Goal: Answer question/provide support

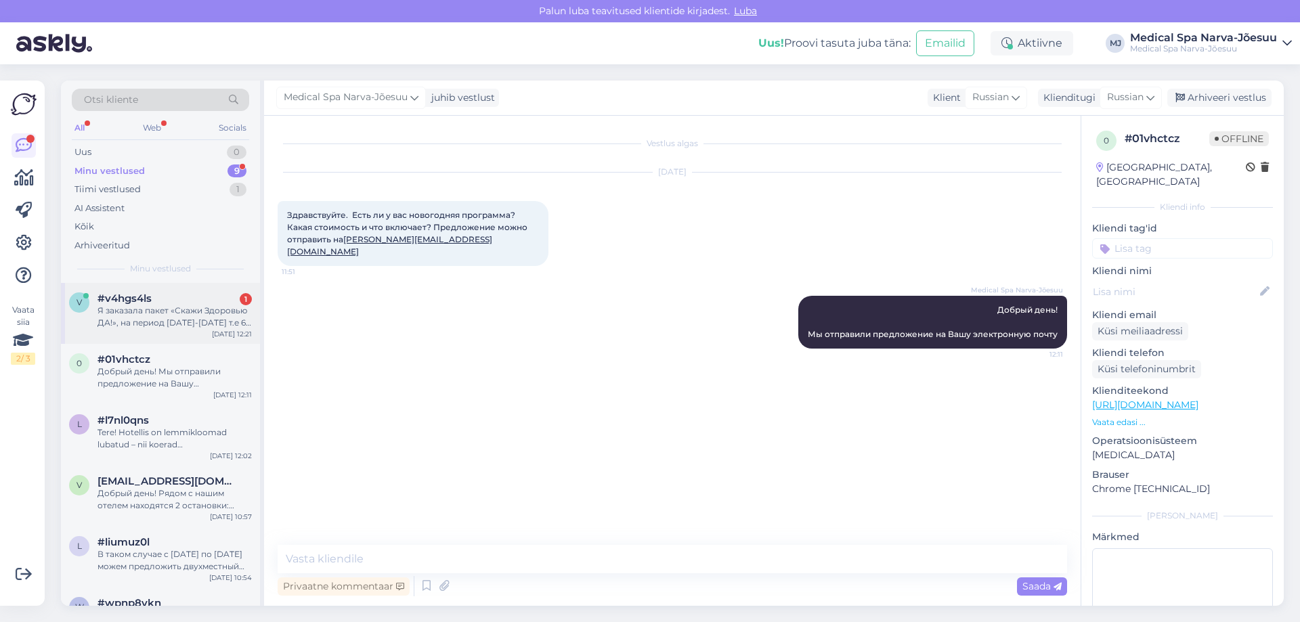
click at [201, 302] on div "#v4hgs4ls 1" at bounding box center [174, 298] width 154 height 12
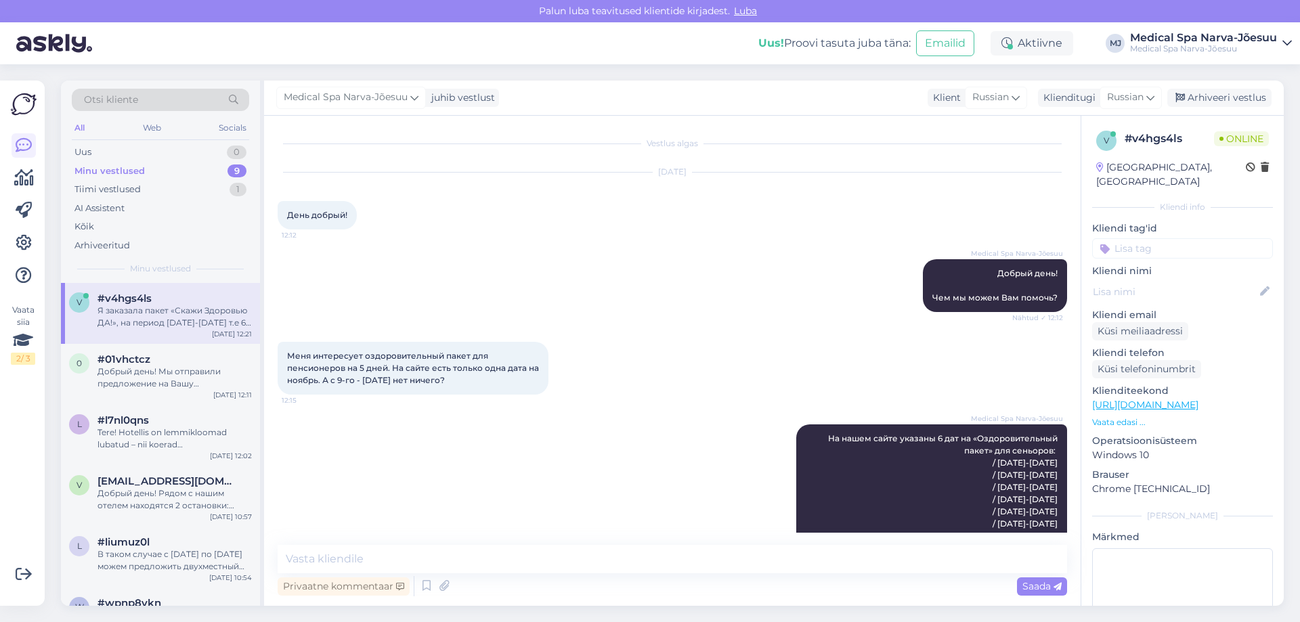
scroll to position [261, 0]
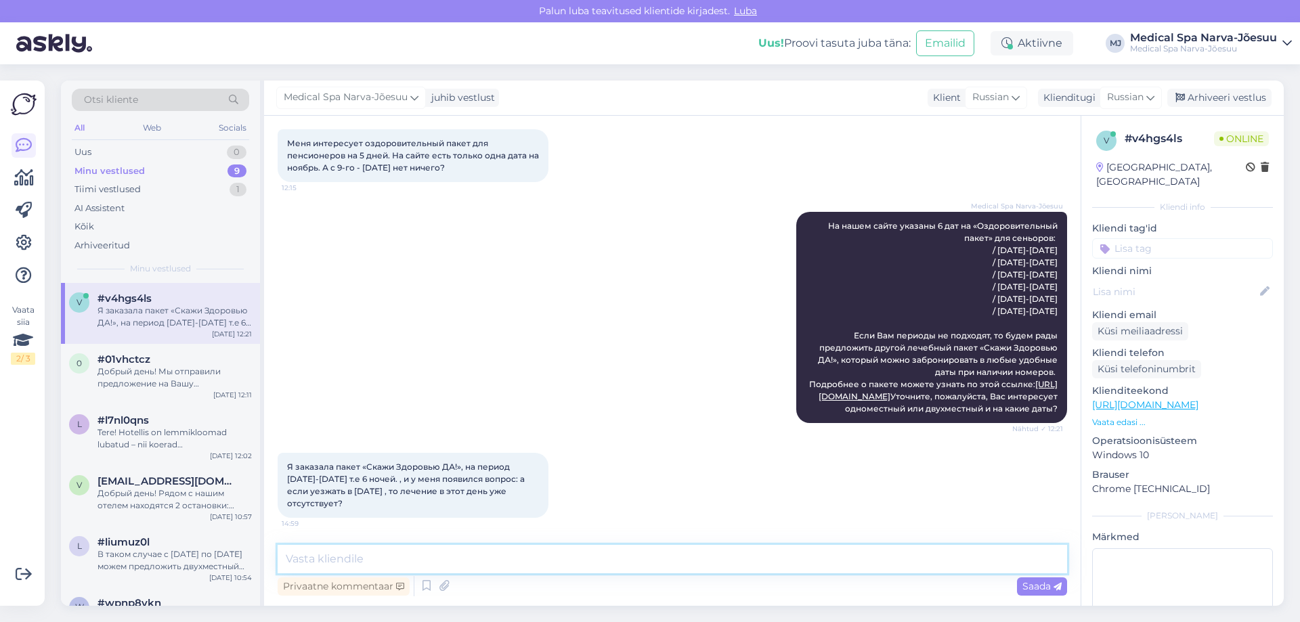
click at [412, 561] on textarea at bounding box center [672, 559] width 789 height 28
type textarea "Д"
type textarea "[PERSON_NAME]"
type textarea "З"
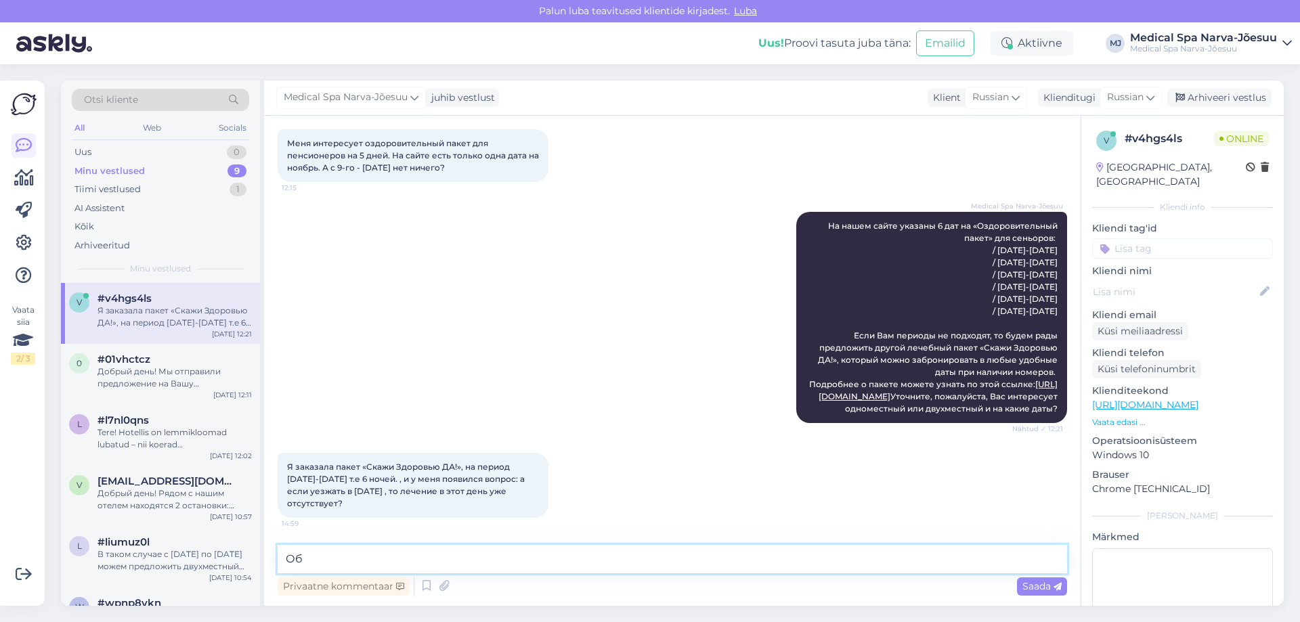
type textarea "О"
click at [826, 562] on textarea "Как правило, в день приезда у Вас процедур никаких нет, а консультацию с врачом…" at bounding box center [672, 559] width 789 height 28
click at [912, 554] on textarea "Как правило, в день приезда у Вас процедур никаких нет, а консультацию с врачом…" at bounding box center [672, 559] width 789 height 28
drag, startPoint x: 948, startPoint y: 554, endPoint x: 454, endPoint y: 561, distance: 494.2
click at [454, 561] on textarea "Как правило, в день приезда у Вас процедур никаких нет, а консультацию с врачом…" at bounding box center [672, 559] width 789 height 28
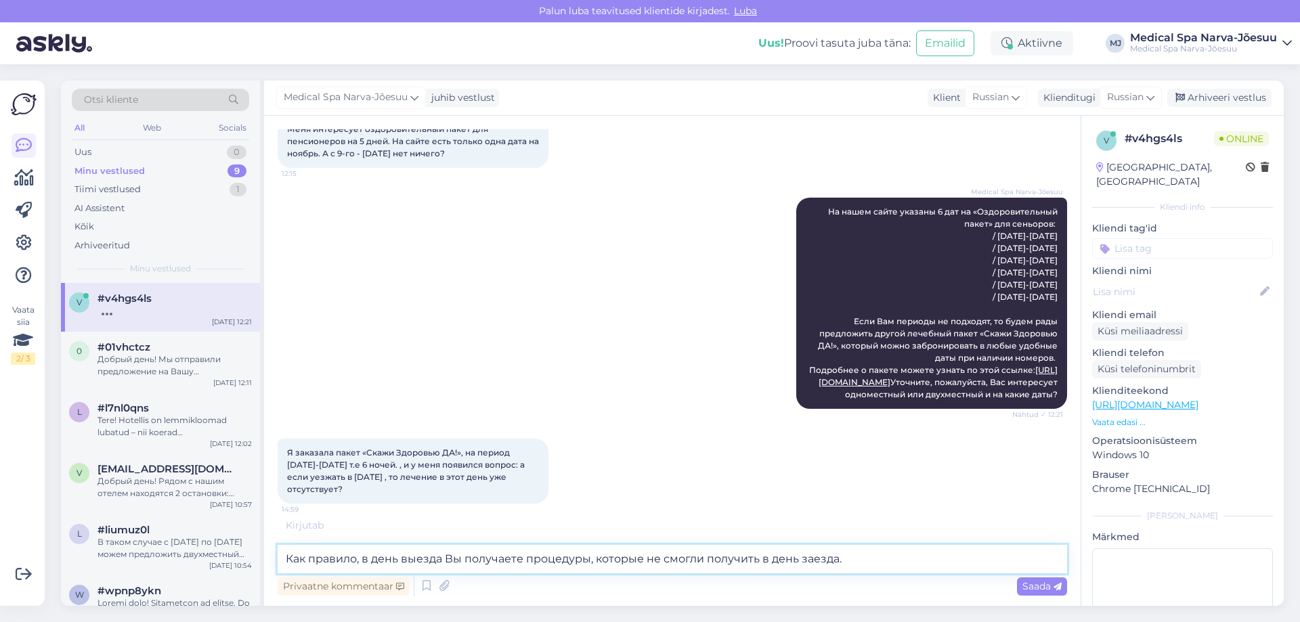
drag, startPoint x: 785, startPoint y: 560, endPoint x: 271, endPoint y: 528, distance: 514.8
click at [271, 528] on div "Vestlus algas [DATE] День добрый! 12:12 Medical Spa Narva-Jõesuu Добрый день! Ч…" at bounding box center [672, 361] width 816 height 490
type textarea "Как правило, в день выезда Вы получаете процедуры, которые не смогли получить в…"
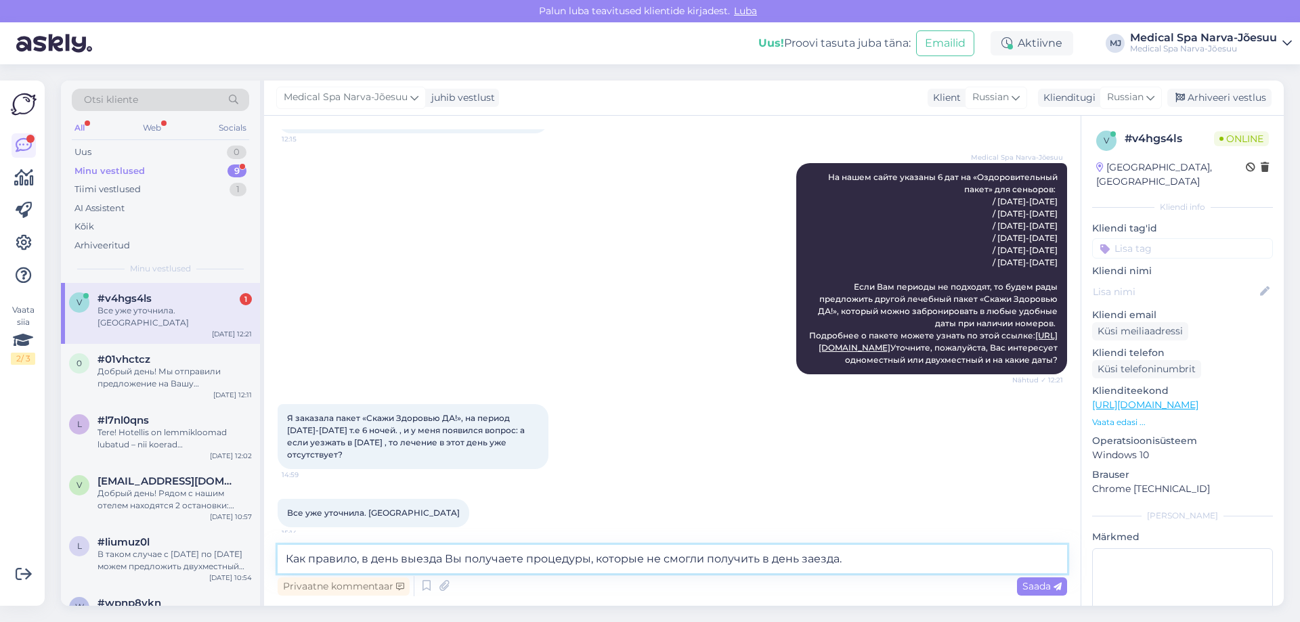
scroll to position [320, 0]
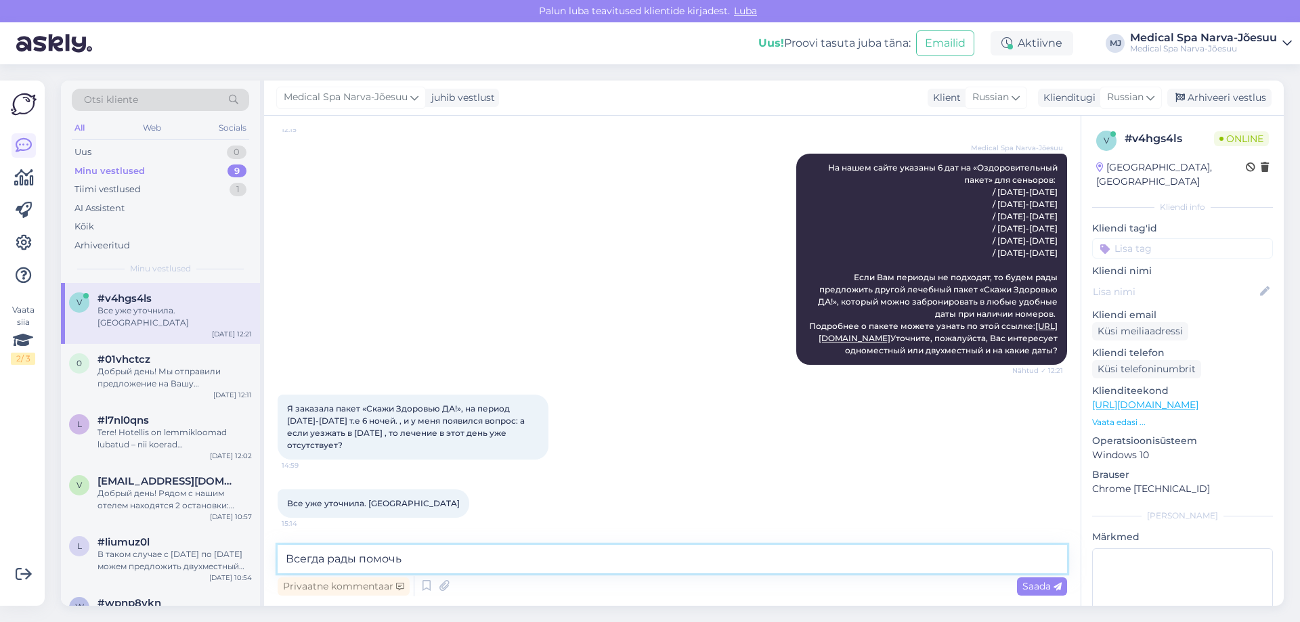
type textarea "Всегда рады помочь!"
